Goal: Task Accomplishment & Management: Manage account settings

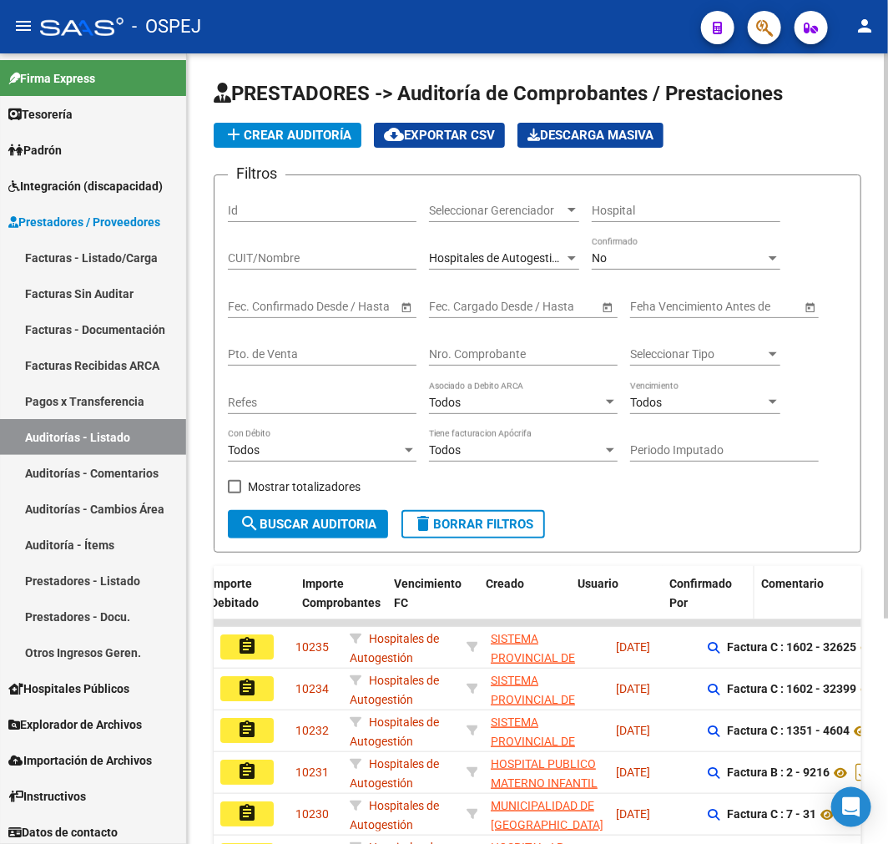
scroll to position [0, 927]
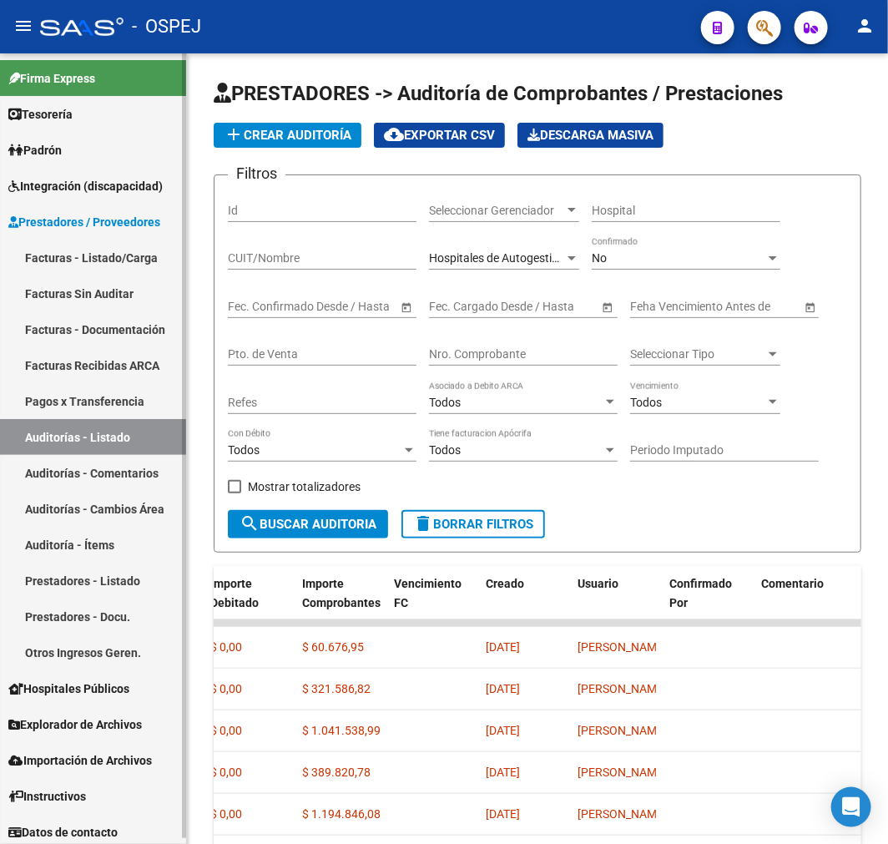
click at [96, 446] on link "Auditorías - Listado" at bounding box center [93, 437] width 186 height 36
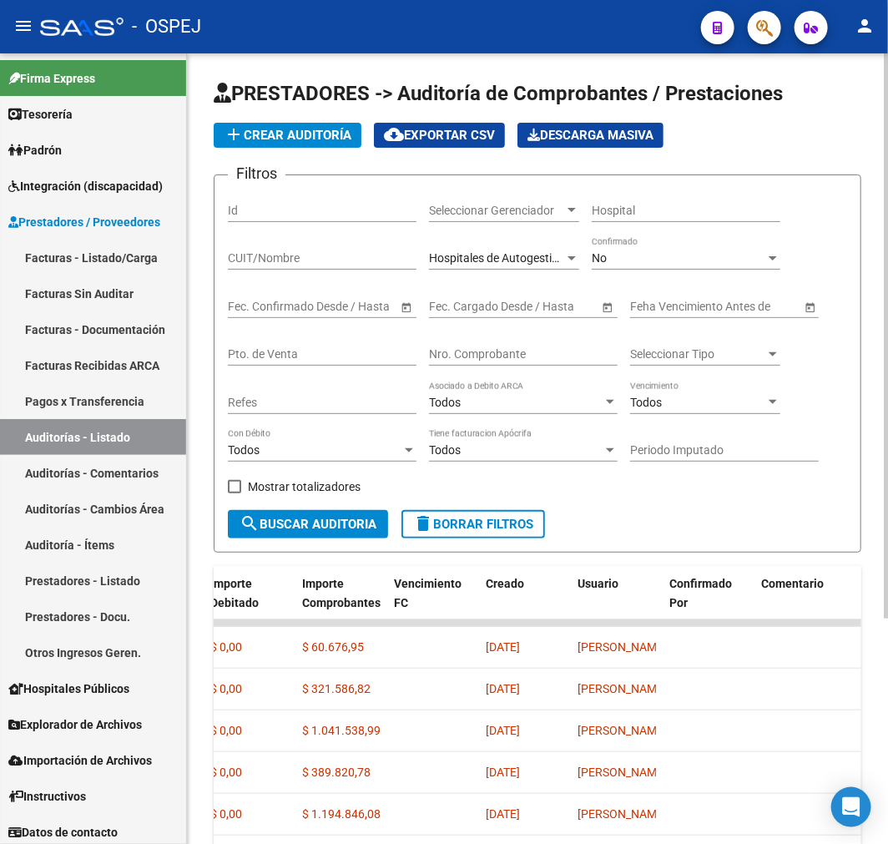
click at [300, 143] on button "add Crear Auditoría" at bounding box center [288, 135] width 148 height 25
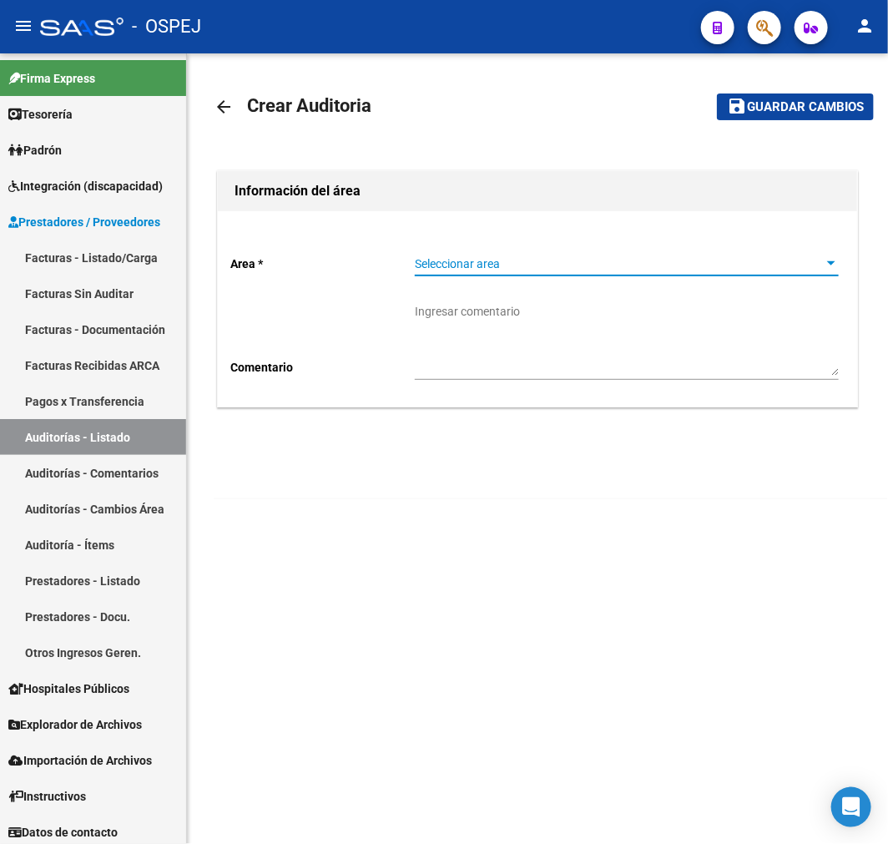
click at [547, 265] on span "Seleccionar area" at bounding box center [619, 264] width 409 height 14
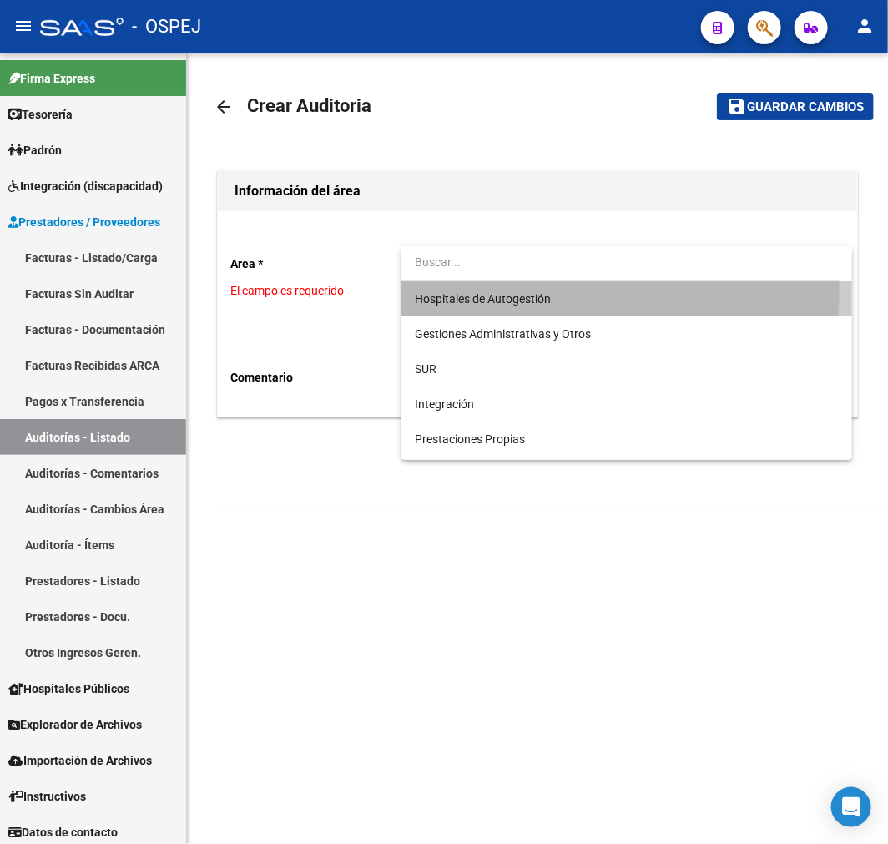
click at [529, 287] on span "Hospitales de Autogestión" at bounding box center [627, 298] width 424 height 35
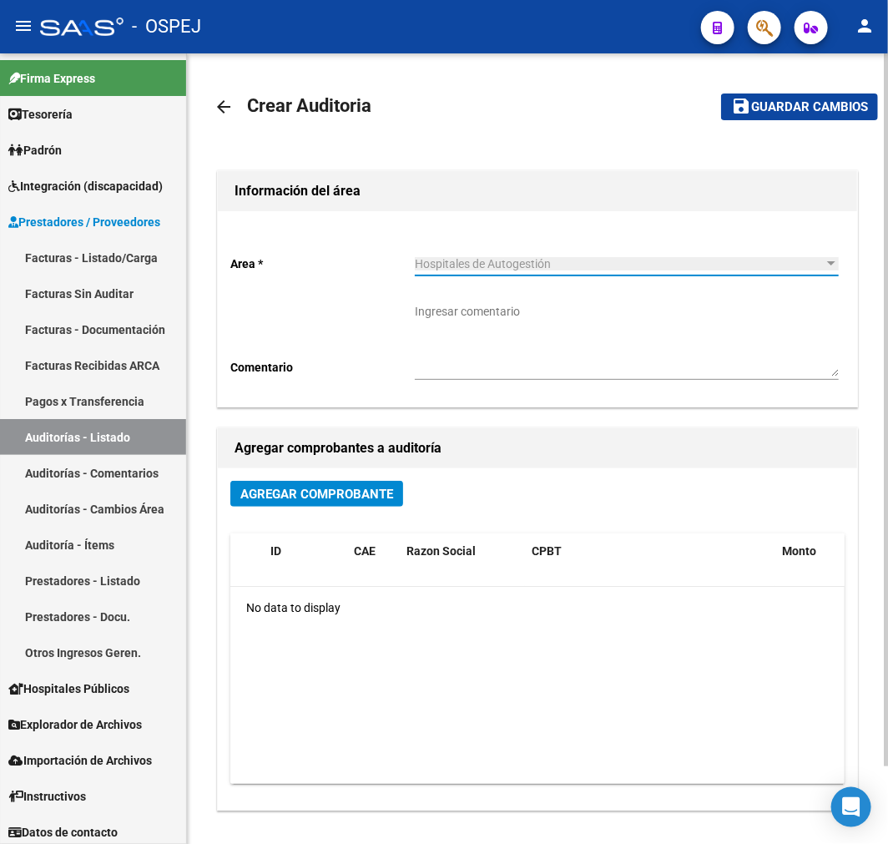
click at [355, 495] on span "Agregar Comprobante" at bounding box center [316, 494] width 153 height 15
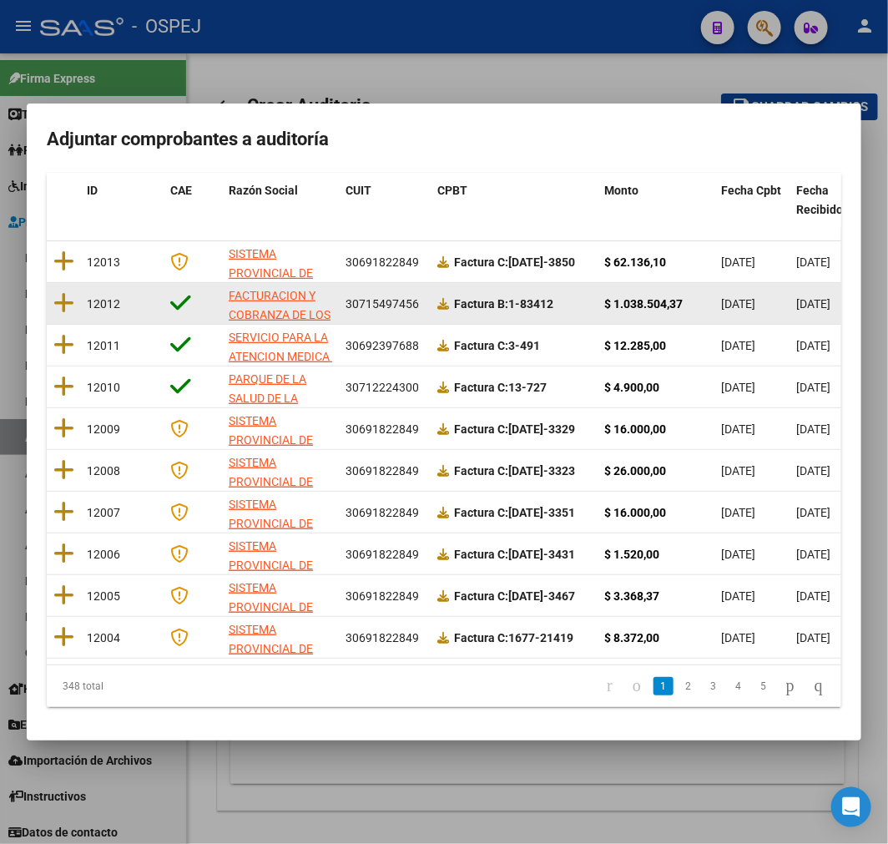
scroll to position [214, 0]
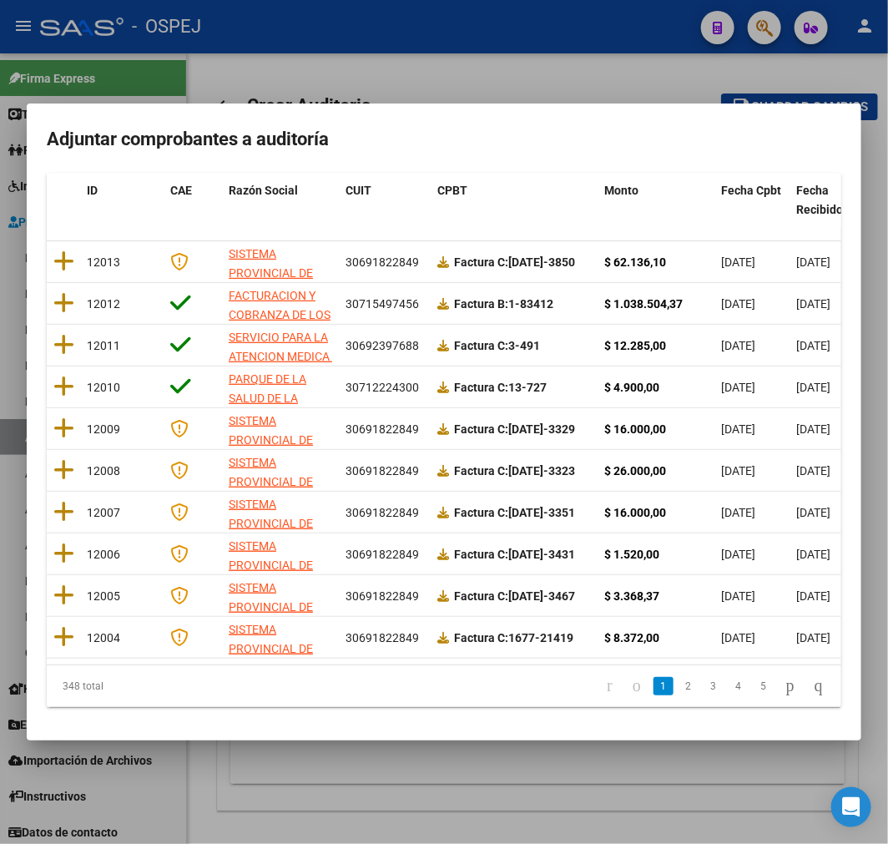
click at [389, 780] on div at bounding box center [444, 422] width 888 height 844
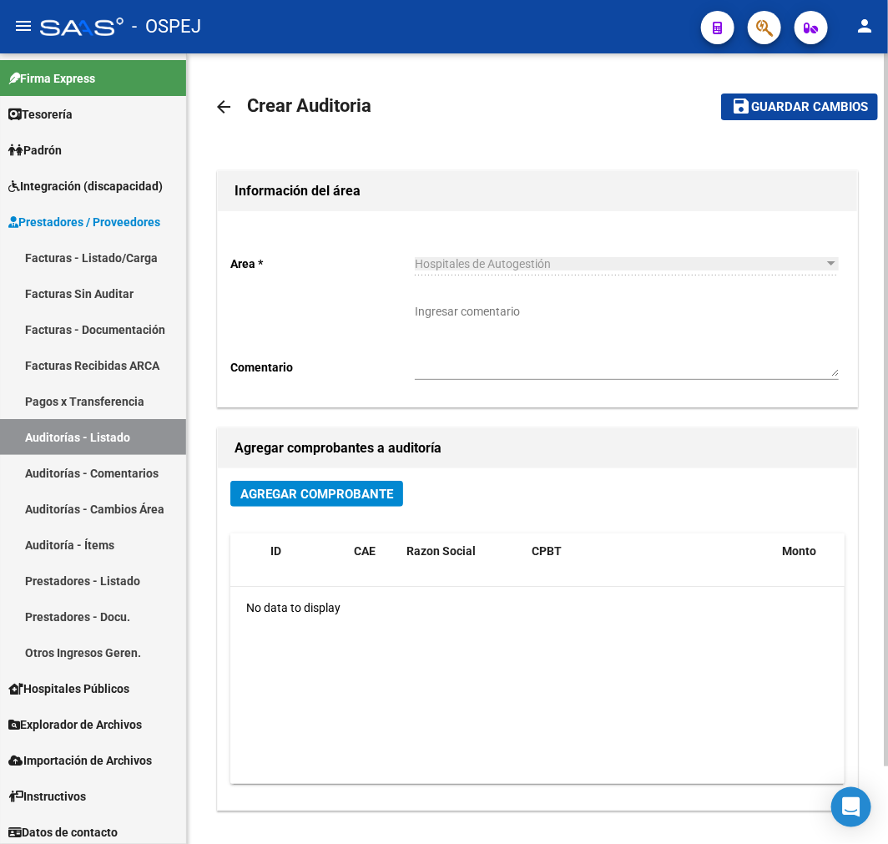
click at [229, 103] on mat-icon "arrow_back" at bounding box center [224, 107] width 20 height 20
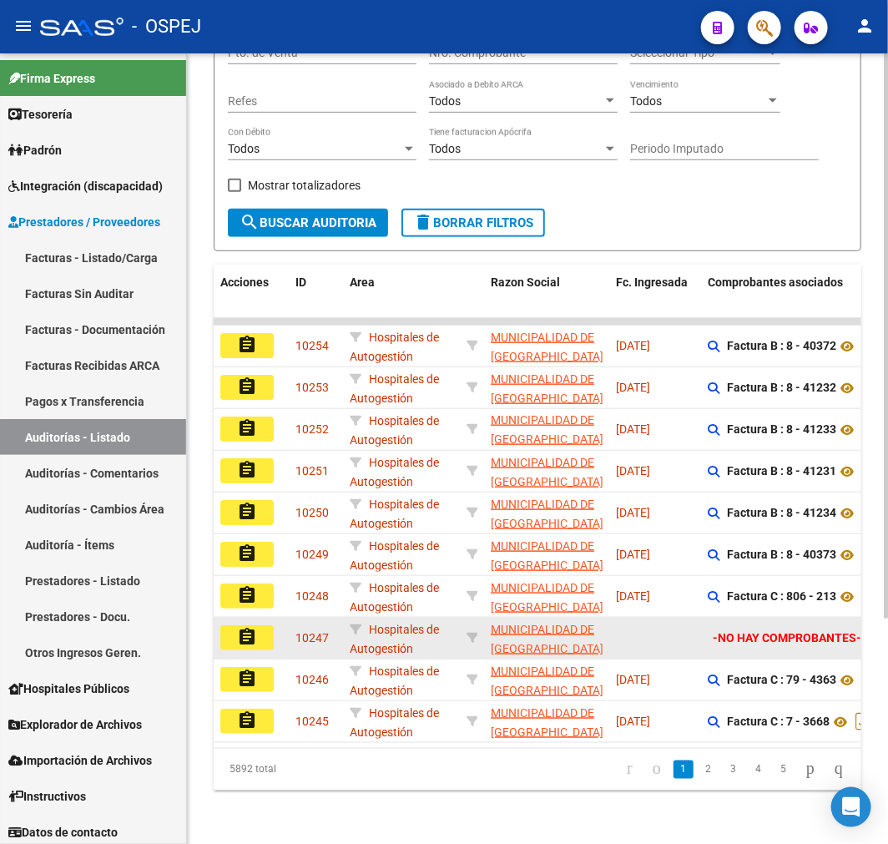
click at [628, 636] on datatable-body-cell at bounding box center [655, 638] width 92 height 41
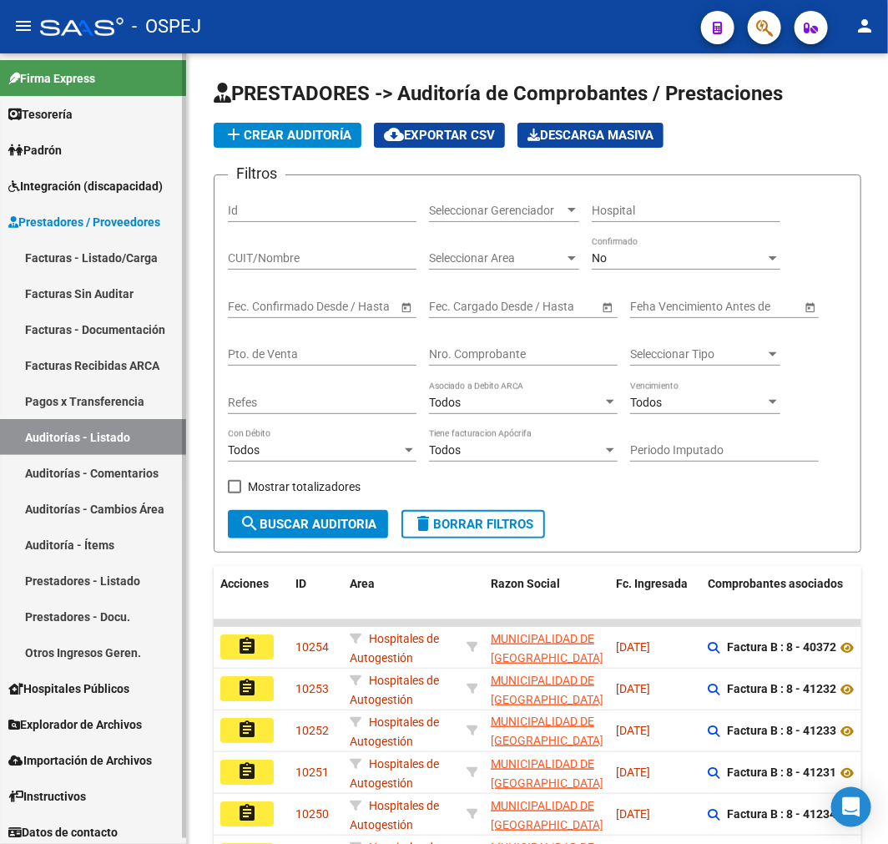
click at [70, 426] on link "Auditorías - Listado" at bounding box center [93, 437] width 186 height 36
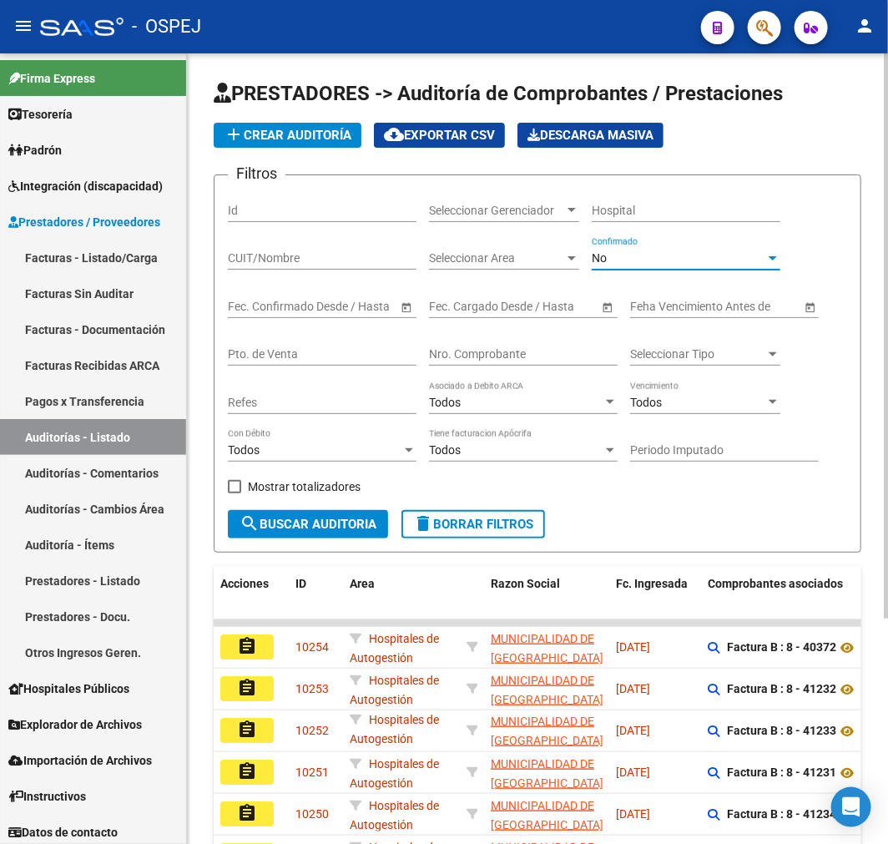
click at [703, 256] on div "No" at bounding box center [679, 258] width 174 height 14
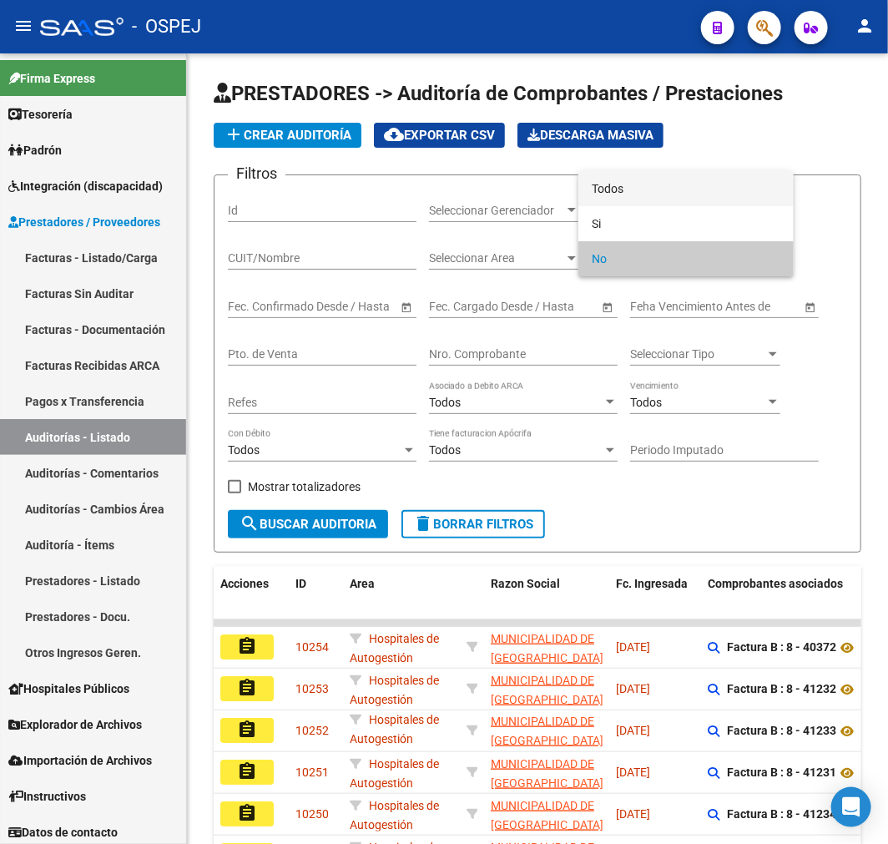
click at [713, 195] on span "Todos" at bounding box center [686, 188] width 189 height 35
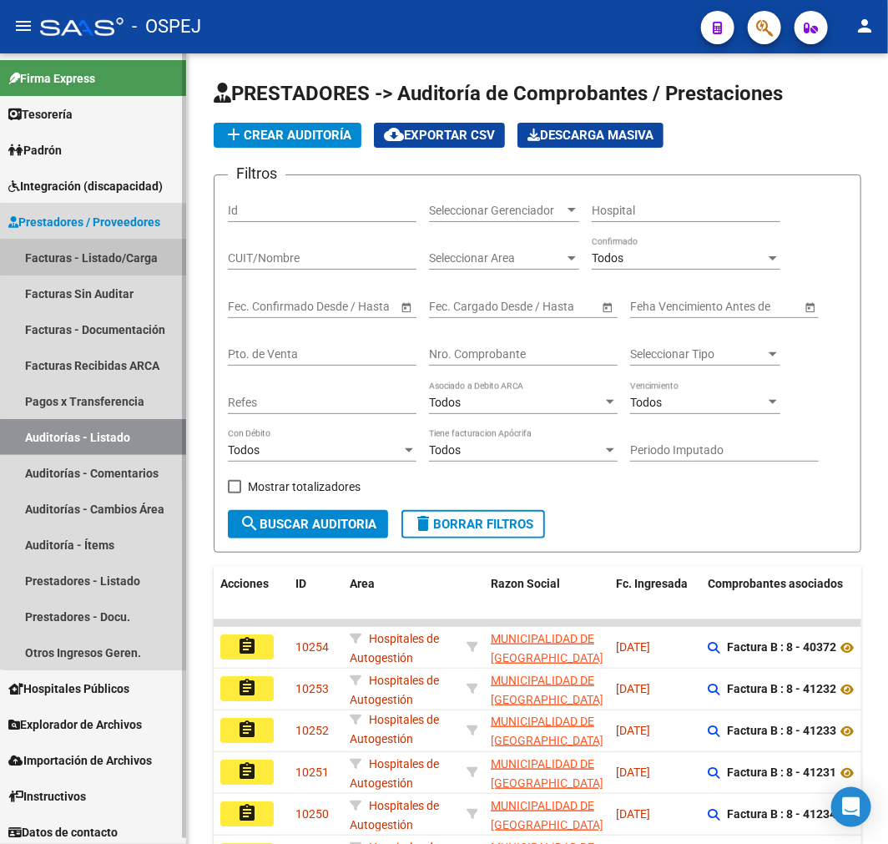
click at [142, 260] on link "Facturas - Listado/Carga" at bounding box center [93, 258] width 186 height 36
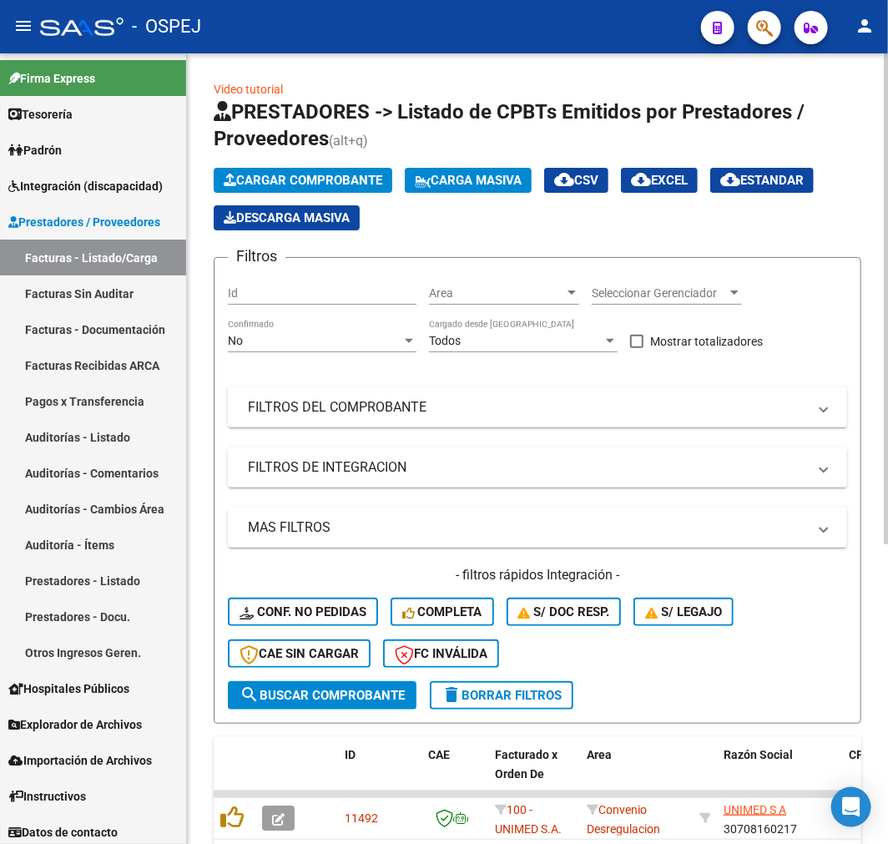
click at [331, 337] on div "No" at bounding box center [315, 341] width 174 height 14
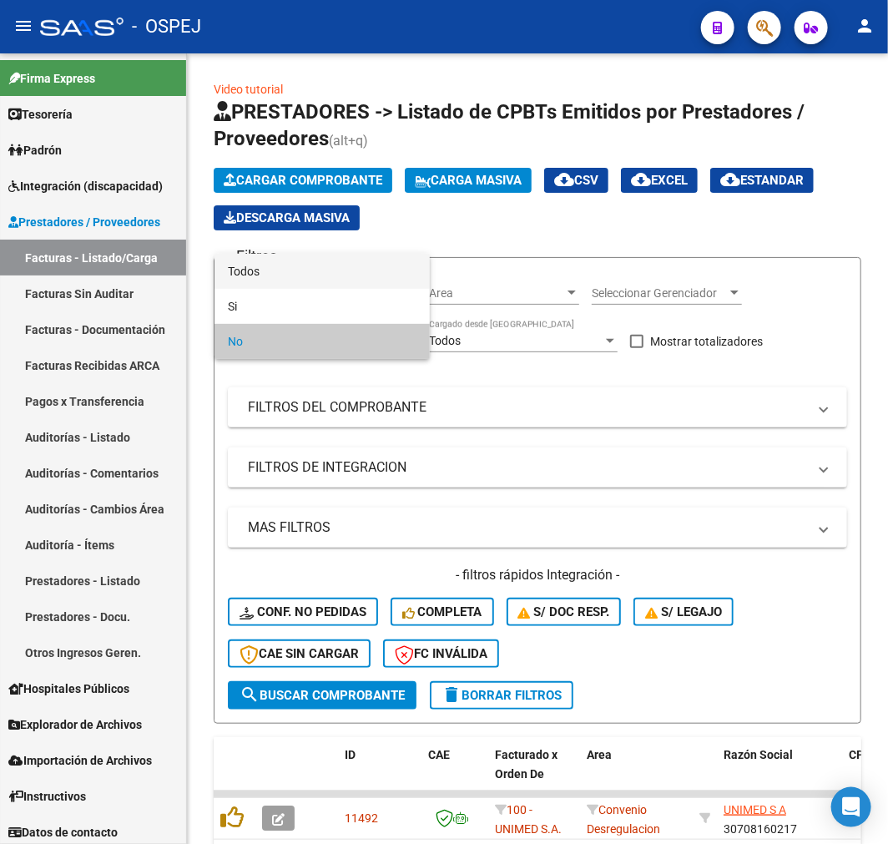
click at [345, 264] on span "Todos" at bounding box center [322, 271] width 189 height 35
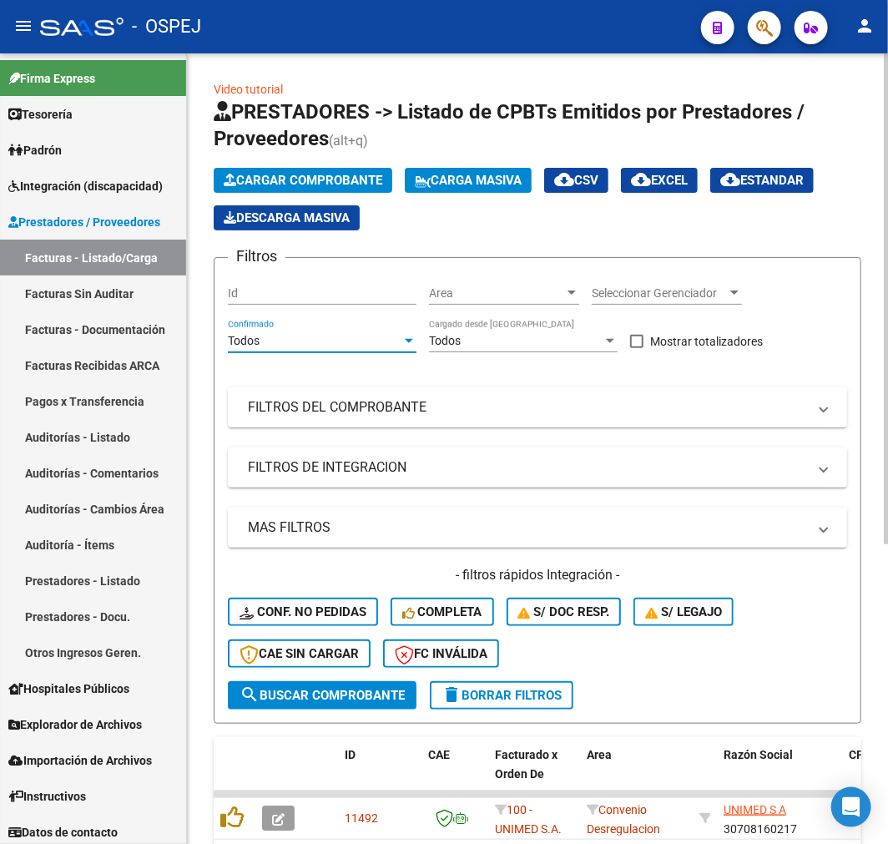
click at [457, 398] on mat-panel-title "FILTROS DEL COMPROBANTE" at bounding box center [527, 407] width 559 height 18
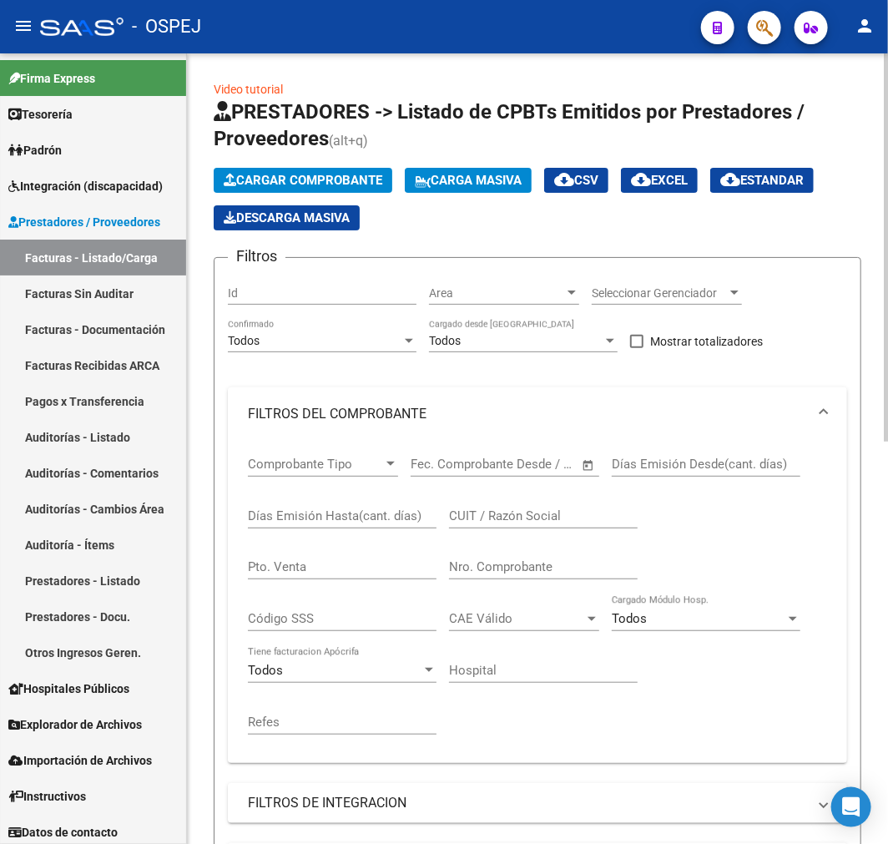
click at [515, 573] on input "Nro. Comprobante" at bounding box center [543, 566] width 189 height 15
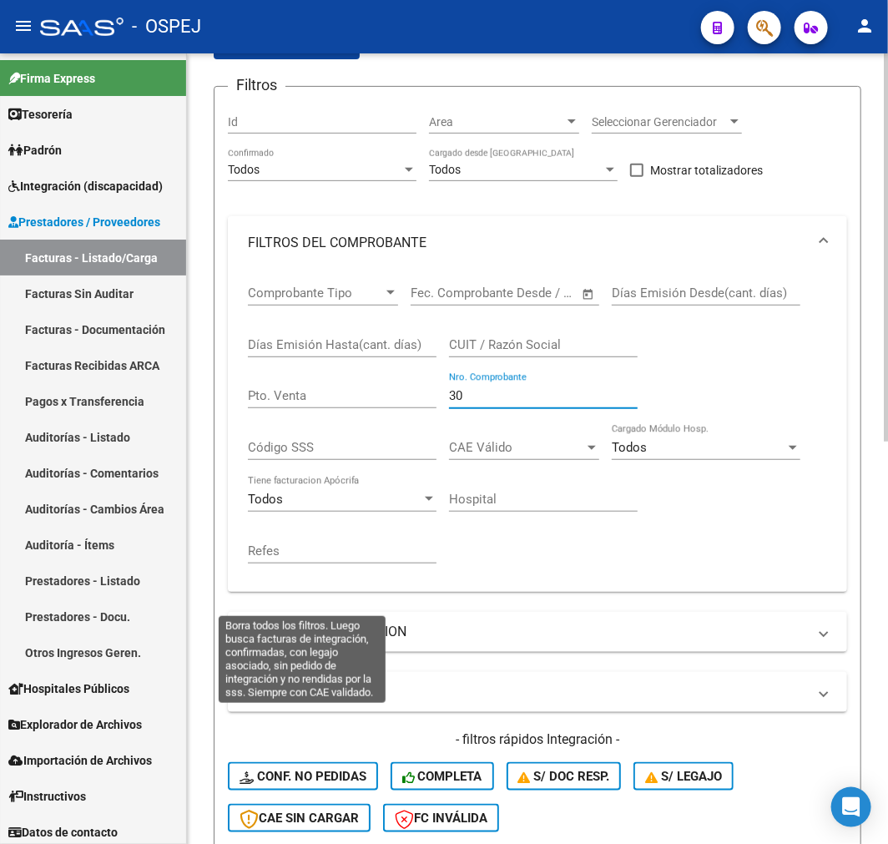
scroll to position [371, 0]
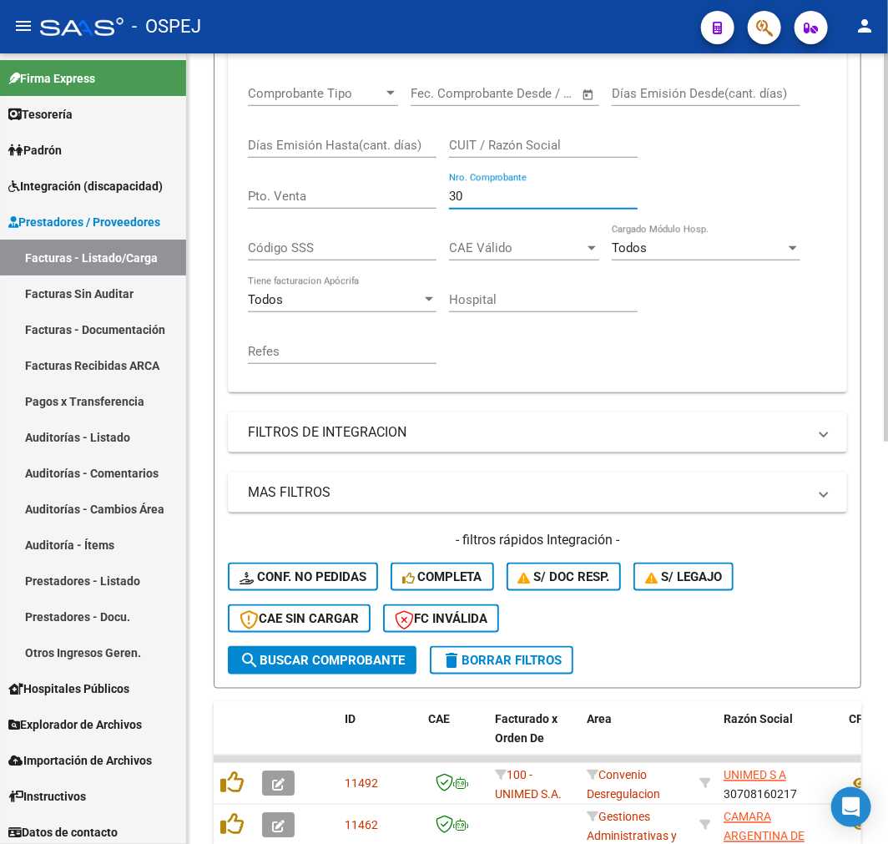
type input "30"
click at [319, 663] on span "search Buscar Comprobante" at bounding box center [322, 660] width 165 height 15
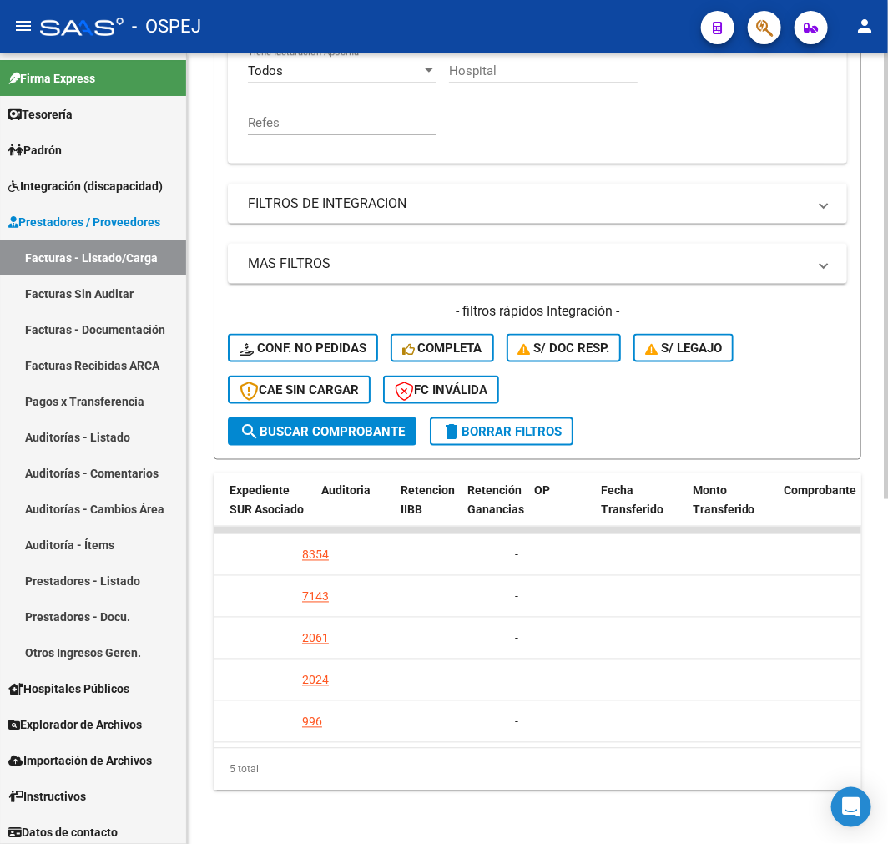
scroll to position [0, 1255]
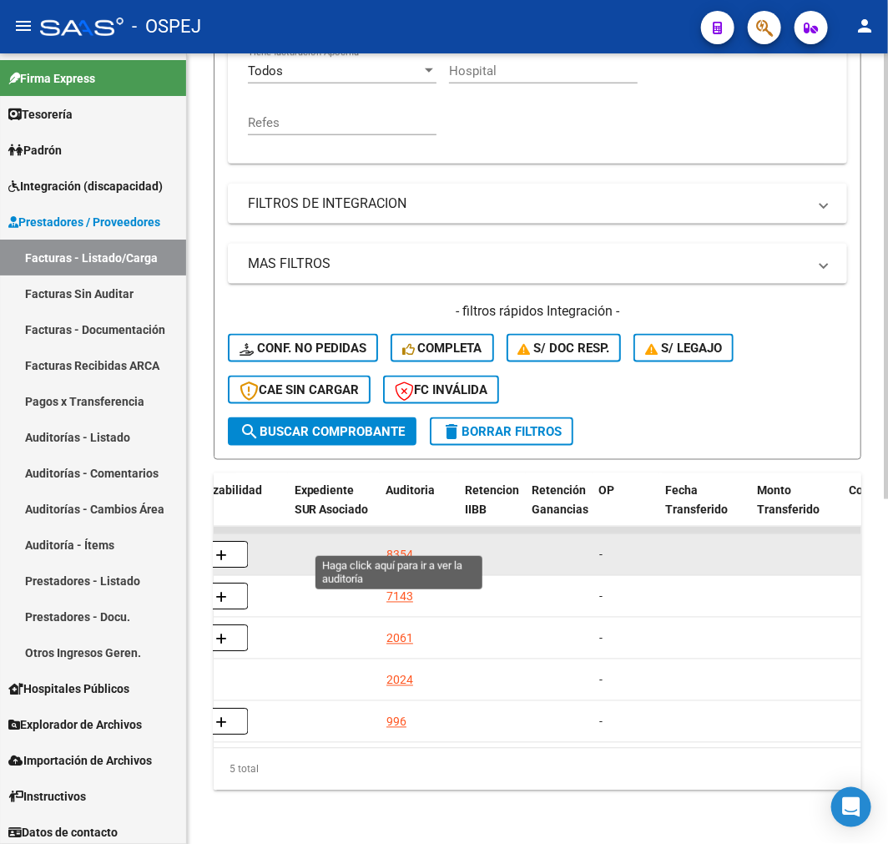
click at [398, 546] on div "8354" at bounding box center [399, 555] width 27 height 19
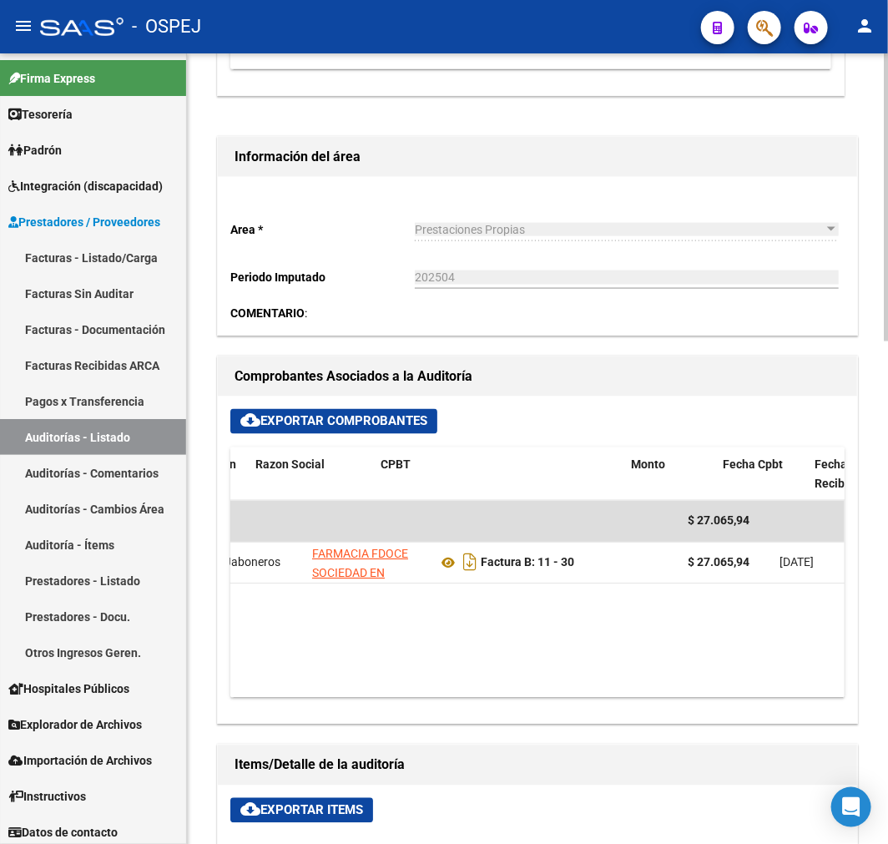
scroll to position [0, 162]
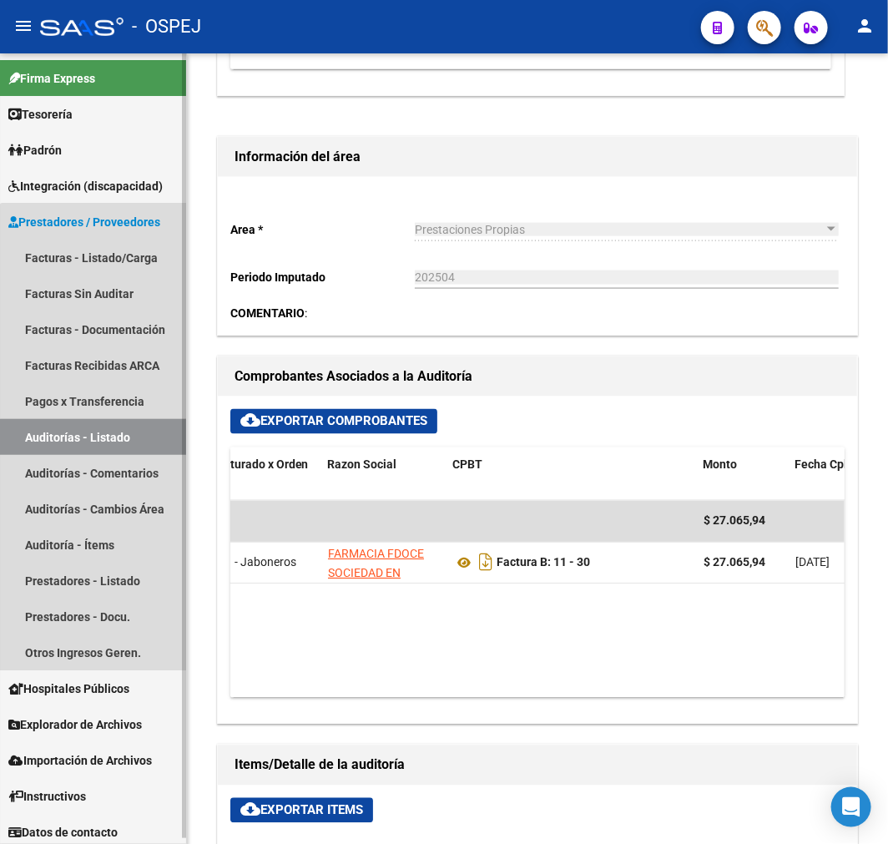
click at [132, 447] on link "Auditorías - Listado" at bounding box center [93, 437] width 186 height 36
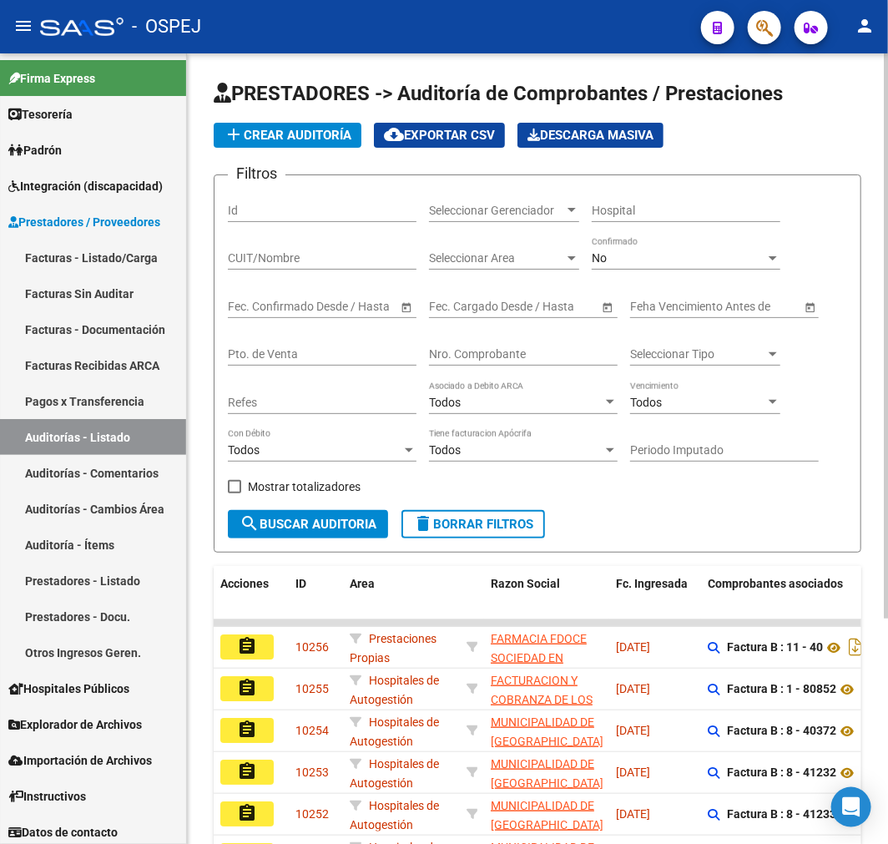
click at [645, 259] on div "No" at bounding box center [679, 258] width 174 height 14
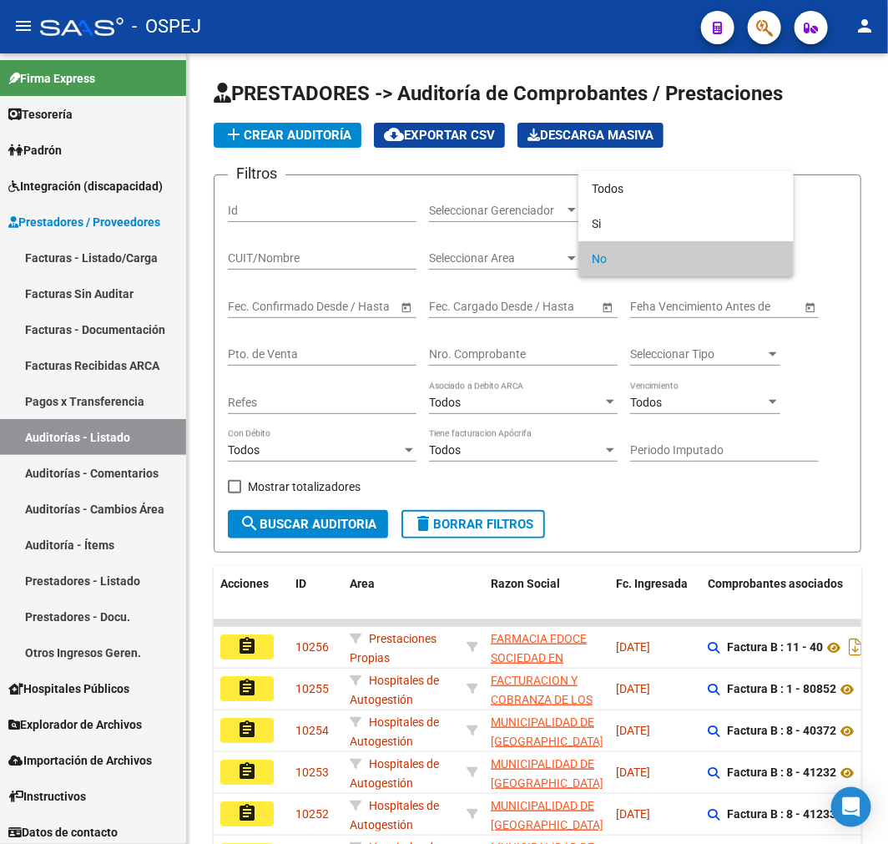
click at [108, 260] on div at bounding box center [444, 422] width 888 height 844
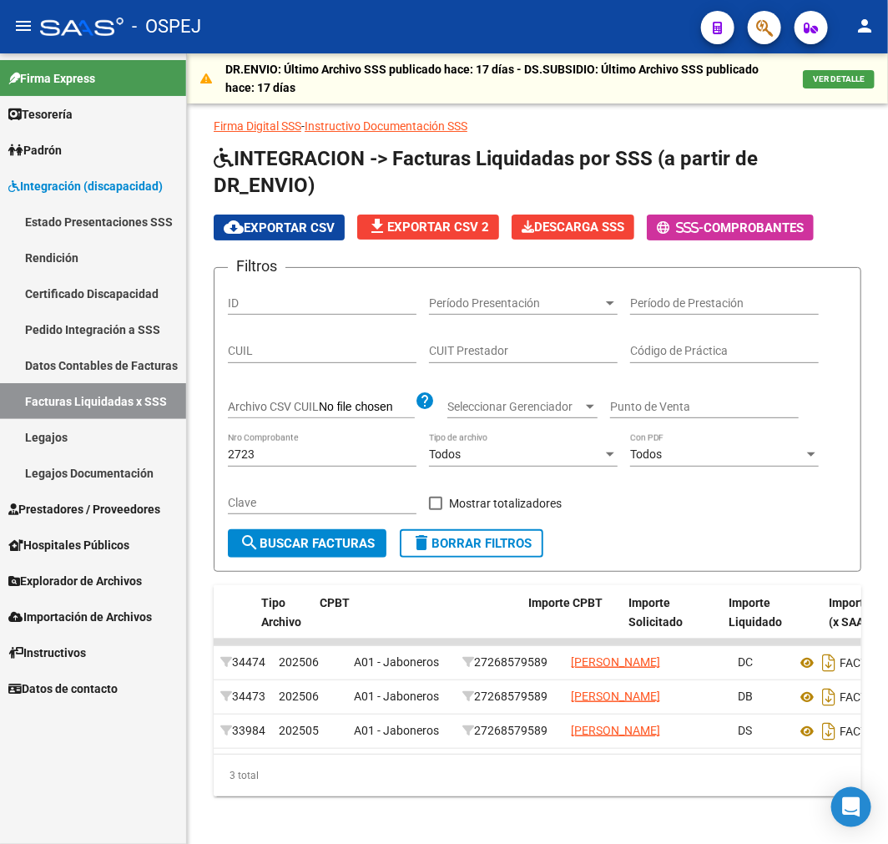
scroll to position [0, 477]
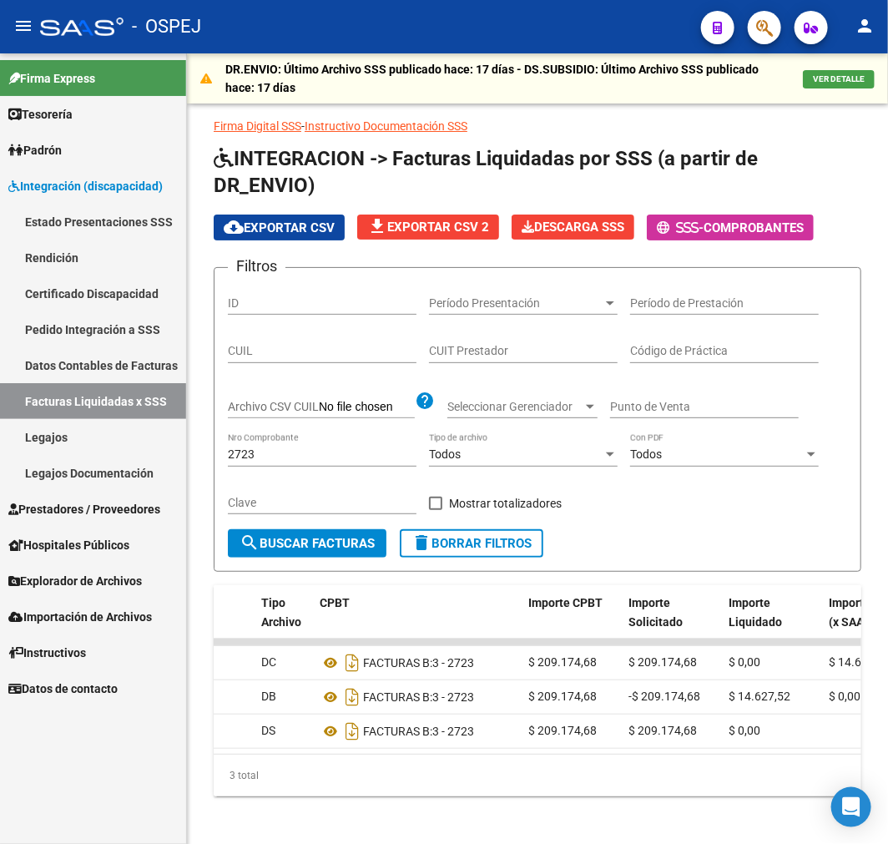
click at [154, 504] on span "Prestadores / Proveedores" at bounding box center [84, 509] width 152 height 18
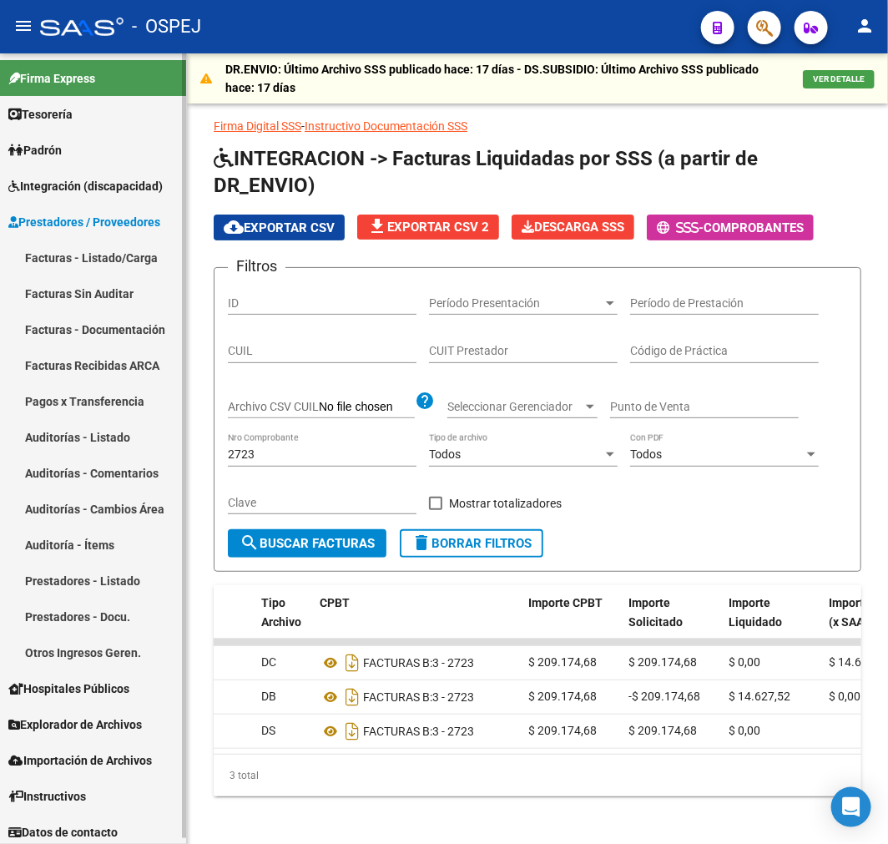
click at [134, 447] on link "Auditorías - Listado" at bounding box center [93, 437] width 186 height 36
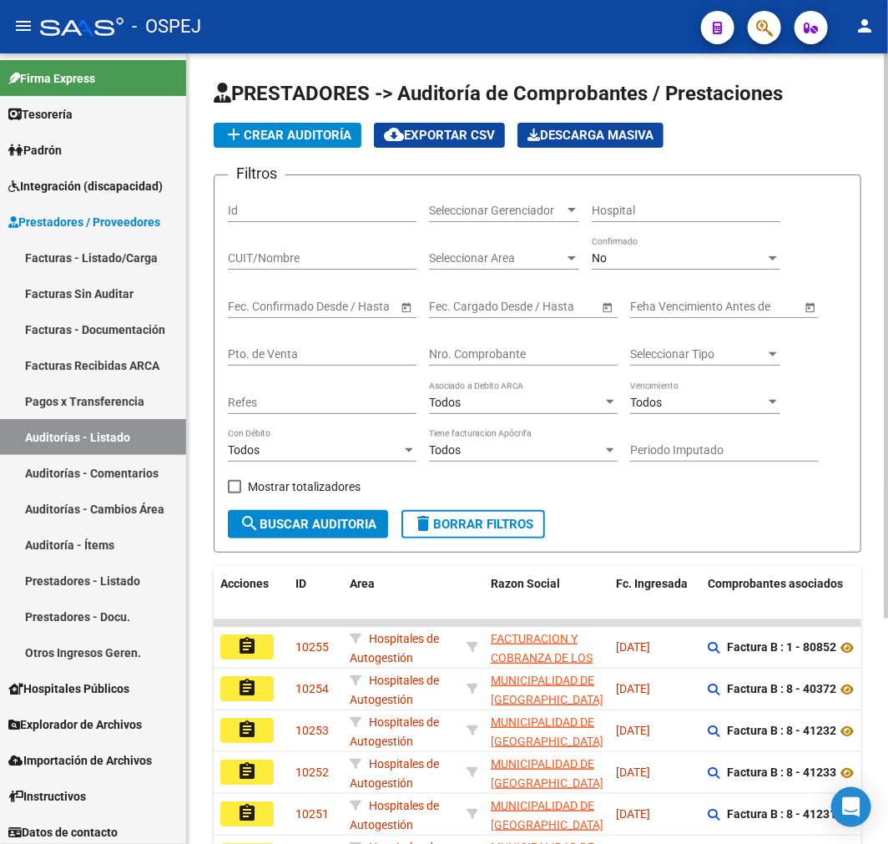
click at [652, 240] on div "No Confirmado" at bounding box center [686, 252] width 189 height 33
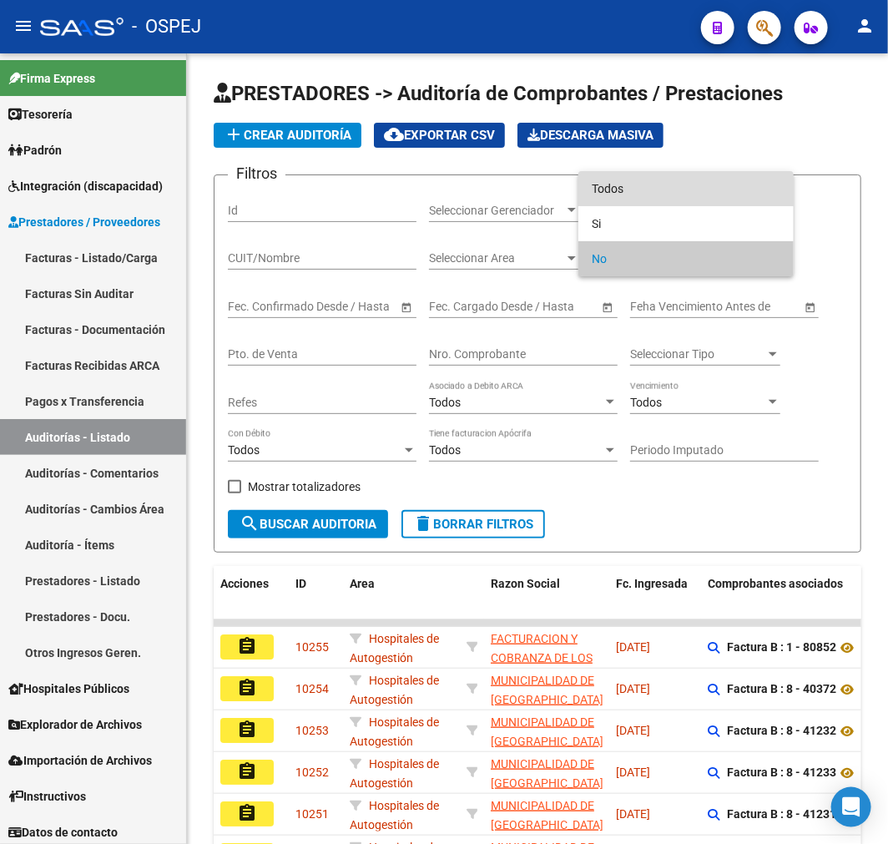
click at [649, 195] on span "Todos" at bounding box center [686, 188] width 189 height 35
